Goal: Browse casually

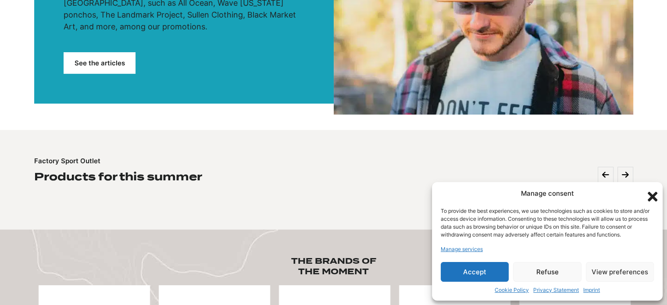
scroll to position [219, 0]
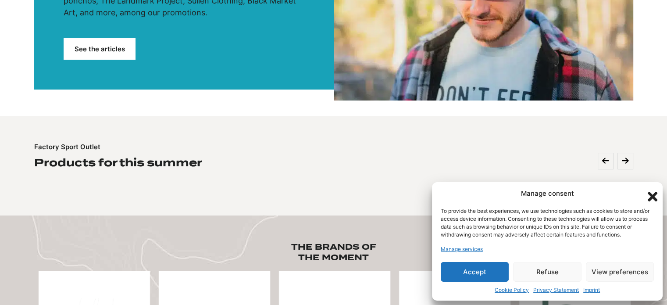
click at [487, 269] on button "Accept" at bounding box center [475, 272] width 68 height 20
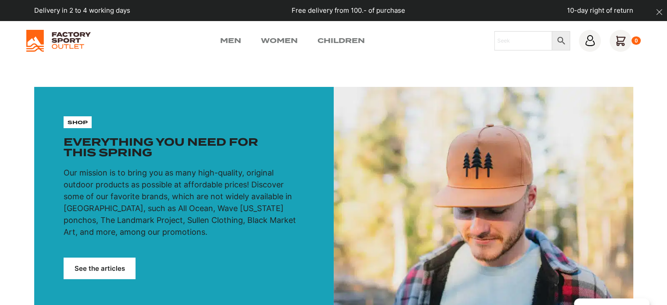
scroll to position [0, 0]
click at [227, 40] on font "Men" at bounding box center [230, 40] width 21 height 8
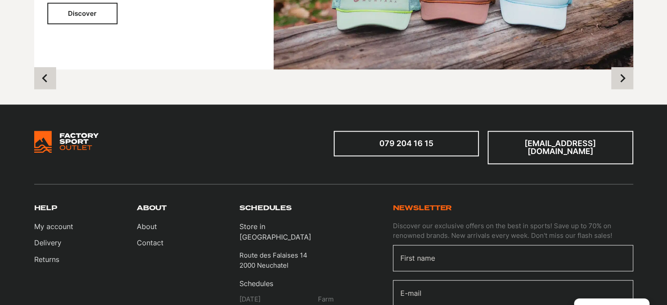
scroll to position [745, 0]
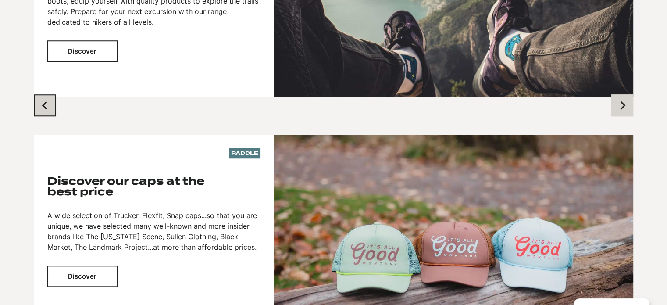
click at [46, 105] on icon "Previous slide" at bounding box center [45, 105] width 9 height 9
click at [620, 103] on icon "Next slide" at bounding box center [622, 105] width 9 height 9
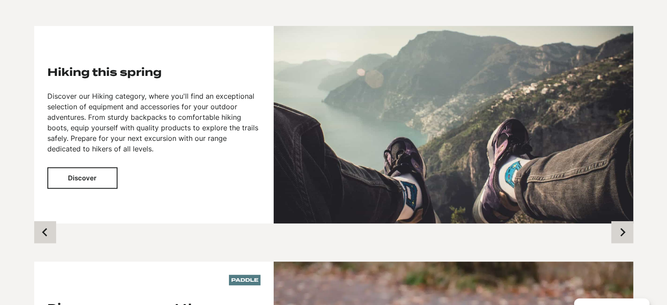
scroll to position [614, 0]
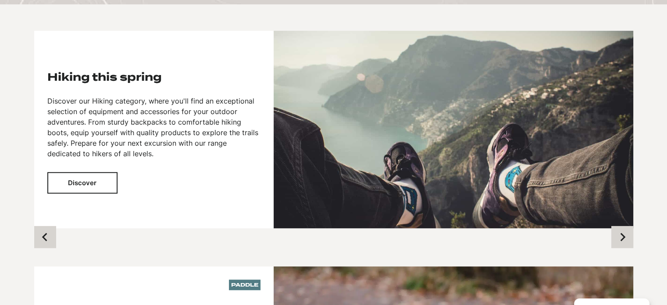
click at [78, 183] on font "Discover" at bounding box center [82, 182] width 29 height 8
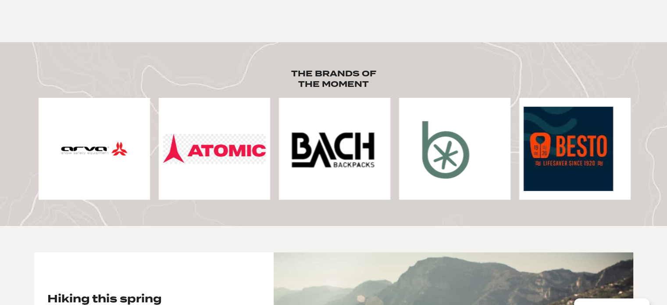
scroll to position [395, 0]
